Goal: Navigation & Orientation: Find specific page/section

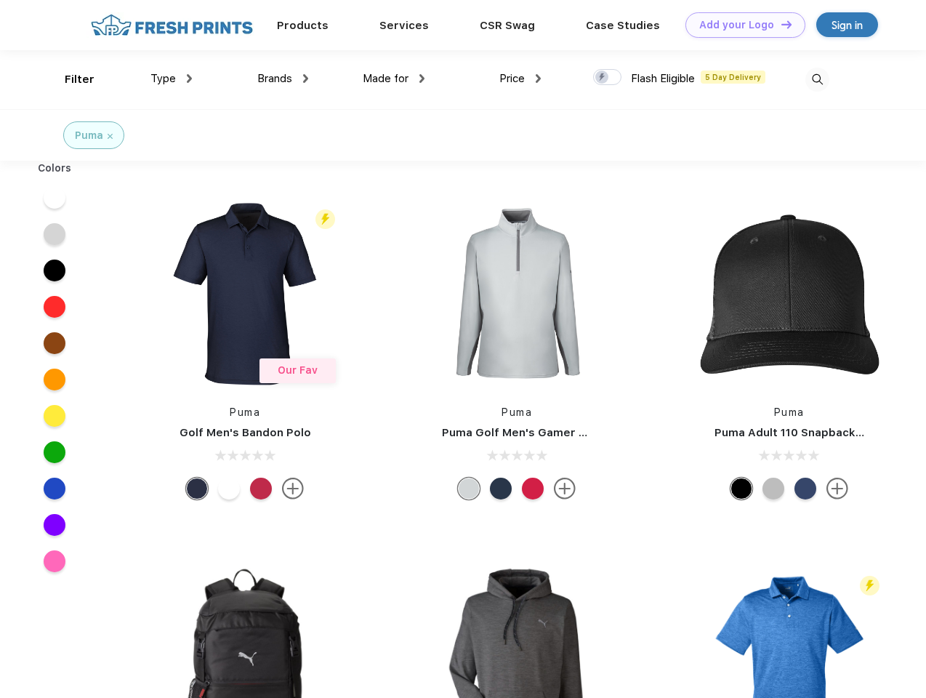
click at [740, 25] on link "Add your Logo Design Tool" at bounding box center [745, 24] width 120 height 25
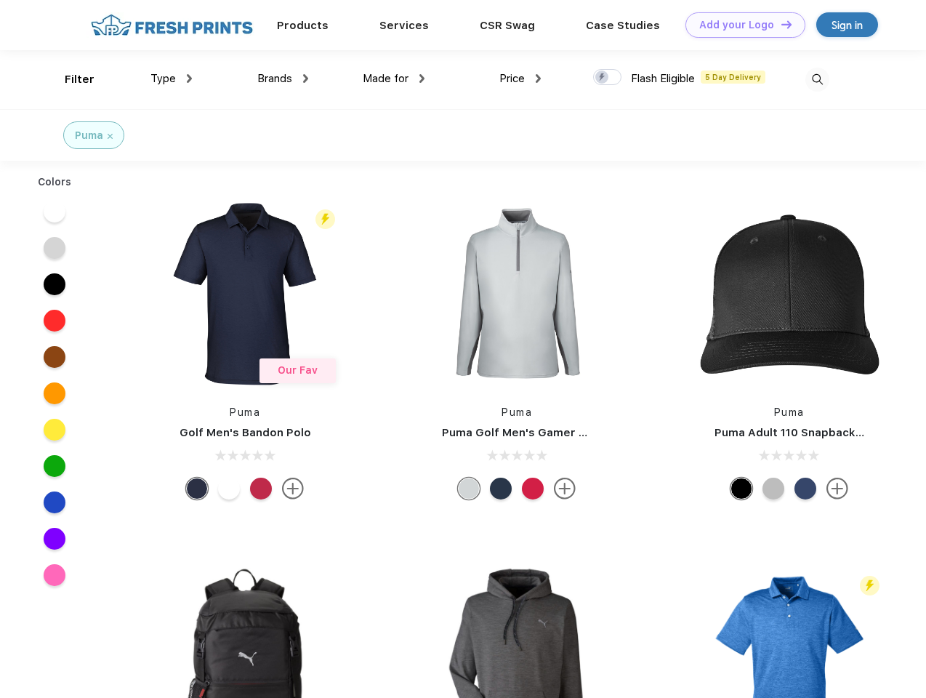
click at [0, 0] on div "Design Tool" at bounding box center [0, 0] width 0 height 0
click at [780, 24] on link "Add your Logo Design Tool" at bounding box center [745, 24] width 120 height 25
click at [70, 79] on div "Filter" at bounding box center [80, 79] width 30 height 17
click at [172, 79] on span "Type" at bounding box center [162, 78] width 25 height 13
click at [283, 79] on span "Brands" at bounding box center [274, 78] width 35 height 13
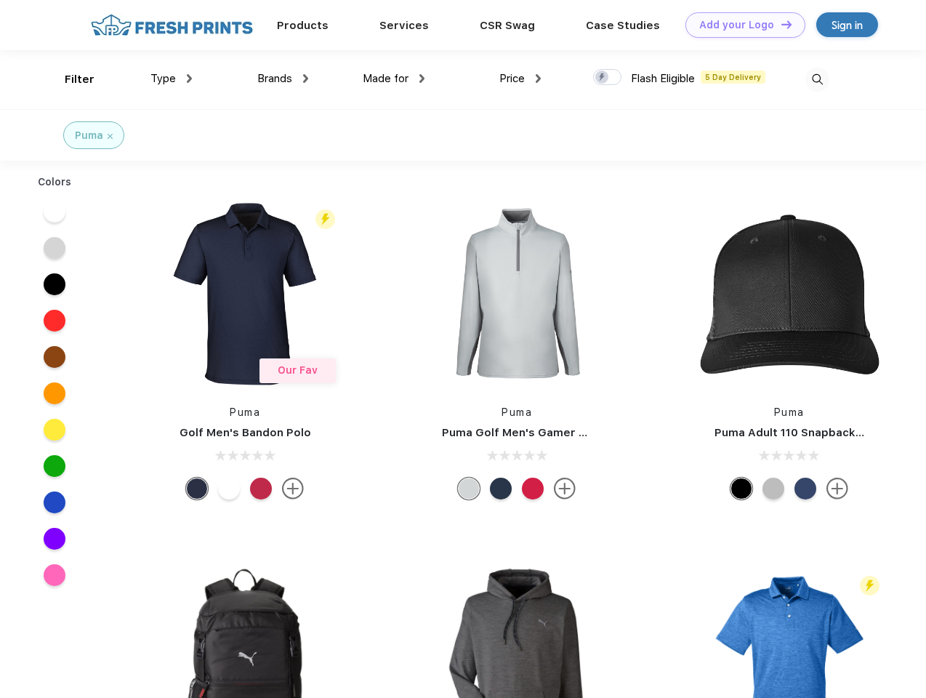
click at [394, 79] on span "Made for" at bounding box center [386, 78] width 46 height 13
click at [520, 79] on span "Price" at bounding box center [511, 78] width 25 height 13
click at [608, 78] on div at bounding box center [607, 77] width 28 height 16
click at [603, 78] on input "checkbox" at bounding box center [597, 72] width 9 height 9
click at [817, 79] on img at bounding box center [817, 80] width 24 height 24
